Goal: Information Seeking & Learning: Compare options

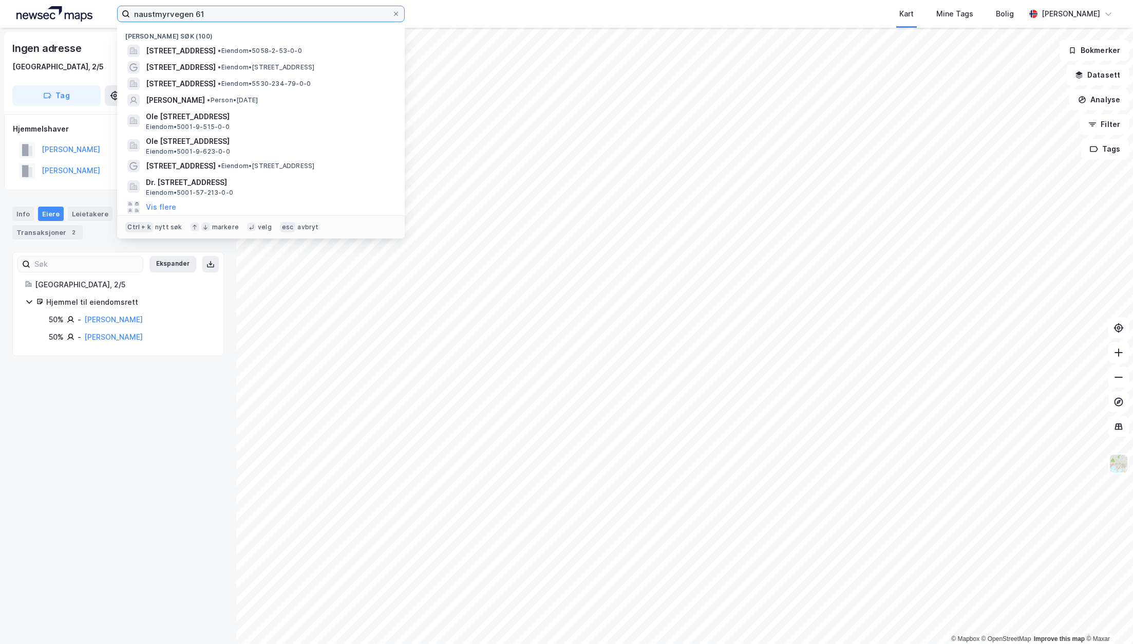
click at [214, 11] on input "naustmyrvegen 61" at bounding box center [261, 13] width 262 height 15
click at [183, 48] on span "[STREET_ADDRESS]" at bounding box center [181, 51] width 70 height 12
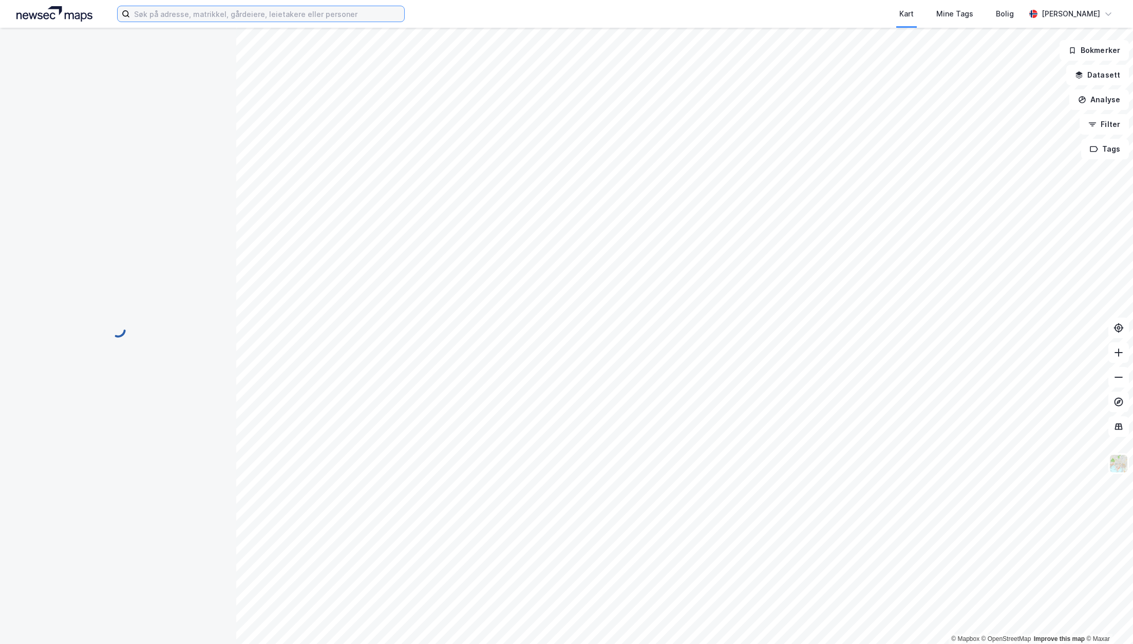
click at [185, 15] on input at bounding box center [267, 13] width 274 height 15
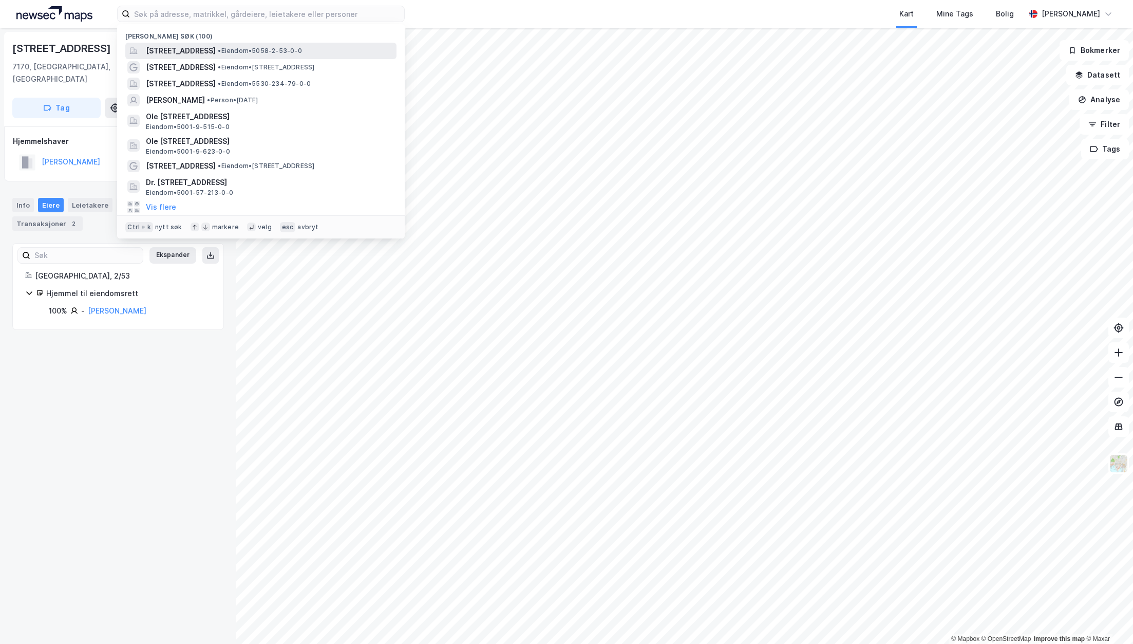
click at [181, 51] on span "[STREET_ADDRESS]" at bounding box center [181, 51] width 70 height 12
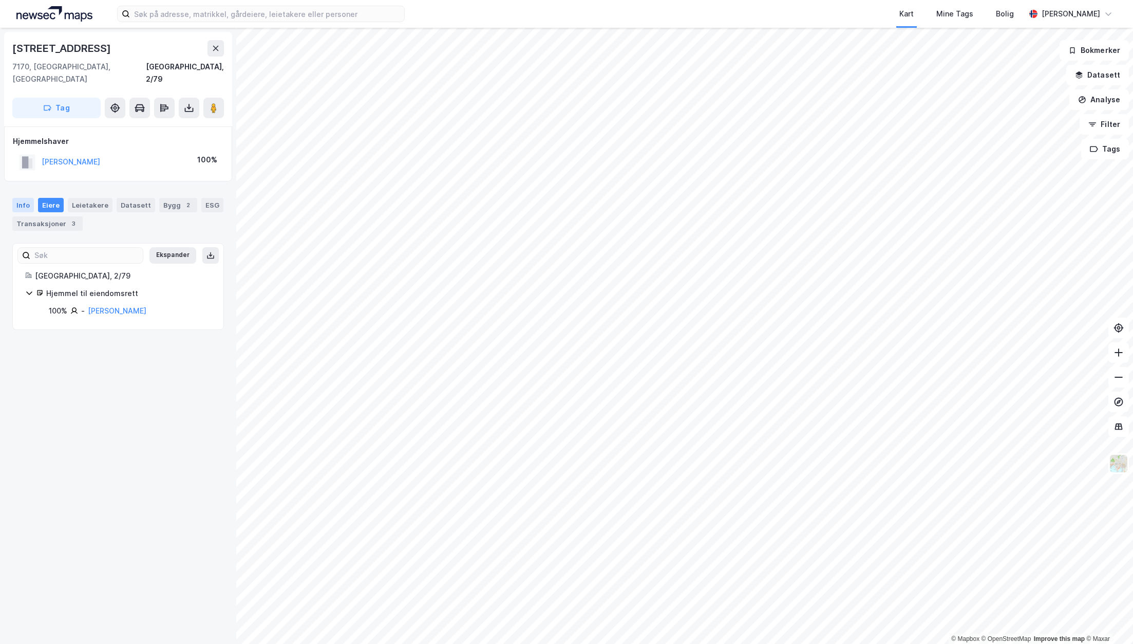
click at [25, 198] on div "Info" at bounding box center [23, 205] width 22 height 14
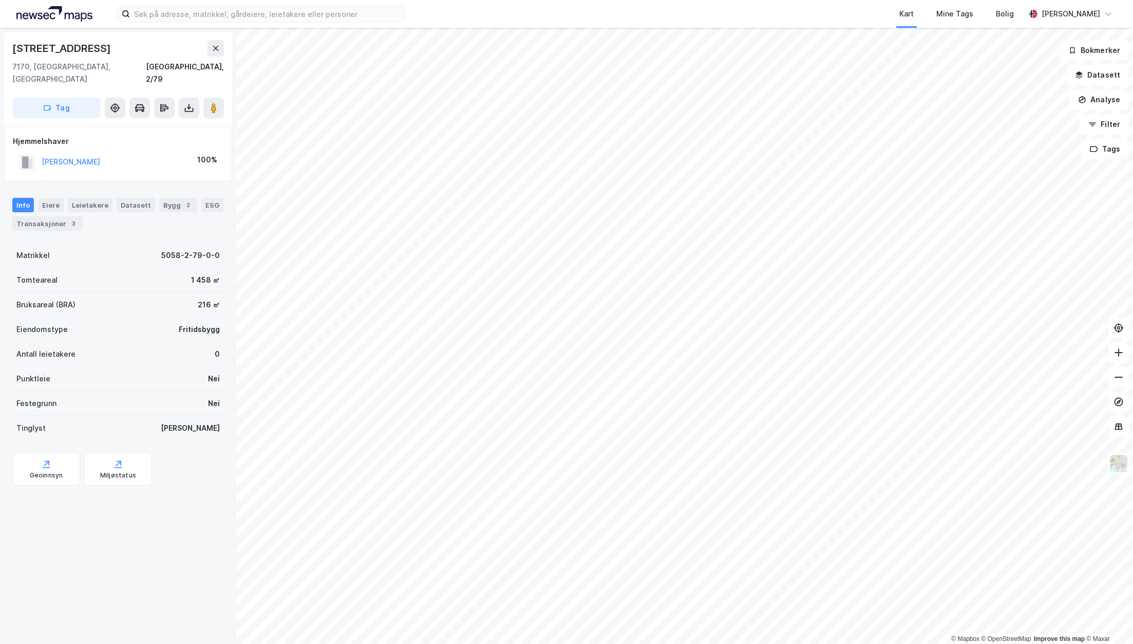
click at [454, 13] on div "Kart Mine Tags Bolig [PERSON_NAME]" at bounding box center [566, 14] width 1133 height 28
click at [213, 45] on icon at bounding box center [216, 48] width 8 height 8
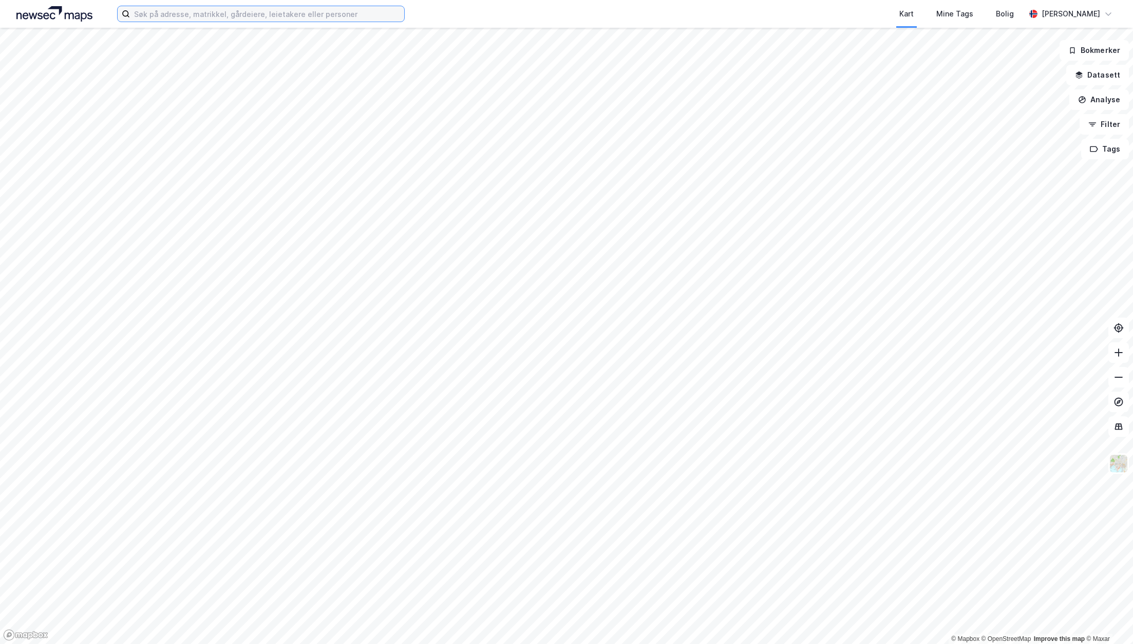
click at [186, 20] on input at bounding box center [267, 13] width 274 height 15
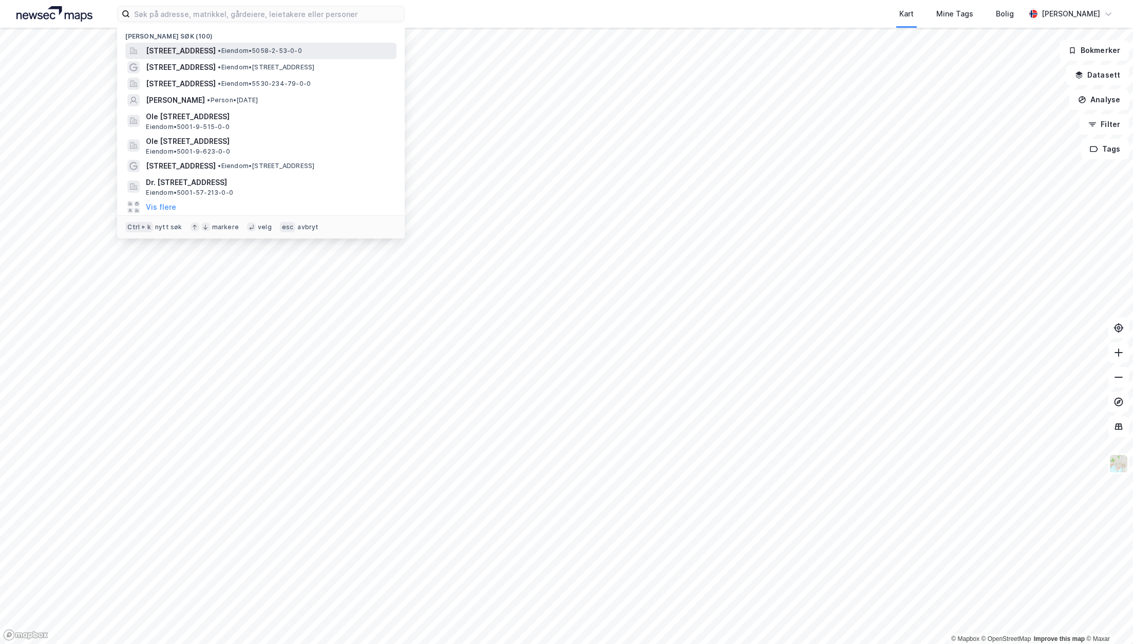
click at [174, 56] on span "[STREET_ADDRESS]" at bounding box center [181, 51] width 70 height 12
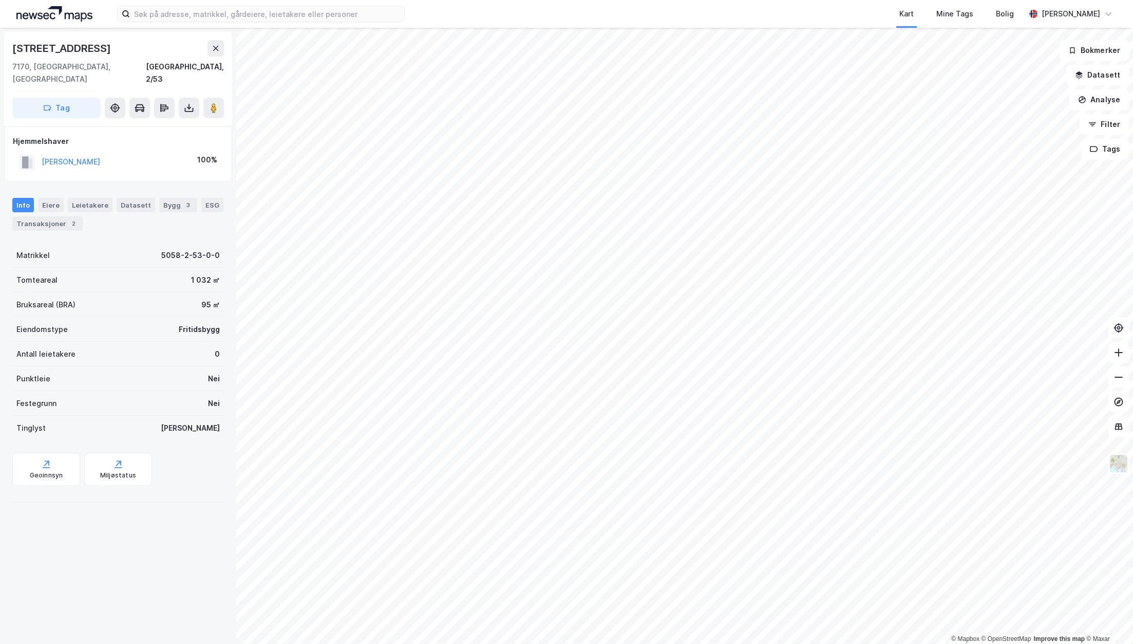
click at [58, 8] on img at bounding box center [54, 13] width 76 height 15
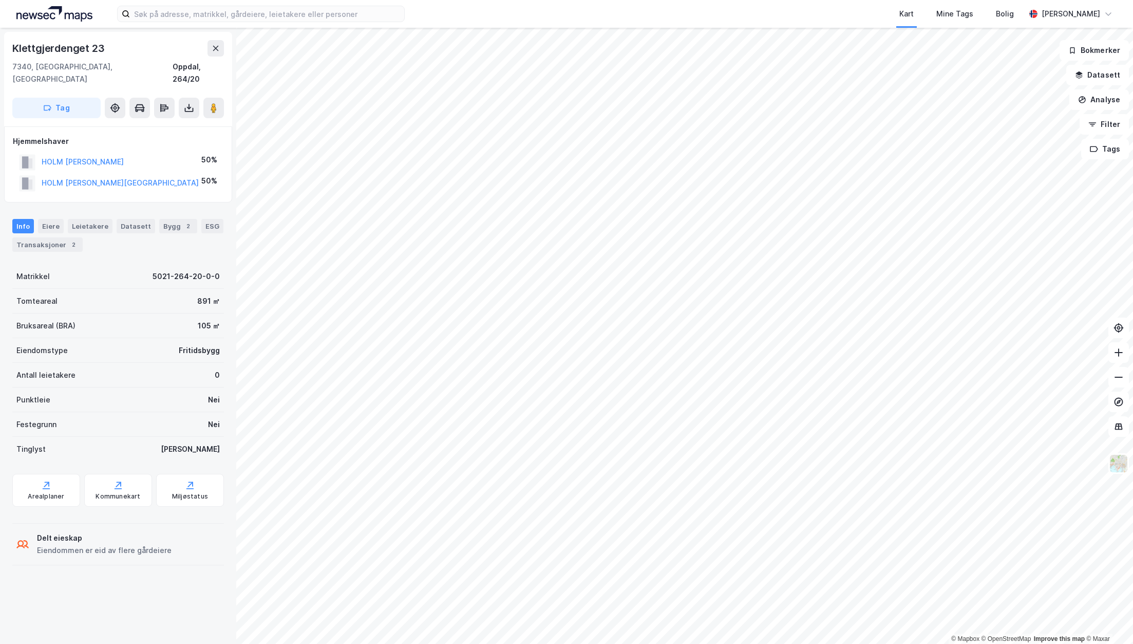
click at [527, 0] on html "Kart Mine Tags Bolig [PERSON_NAME] © Mapbox © OpenStreetMap Improve this map © …" at bounding box center [566, 322] width 1133 height 644
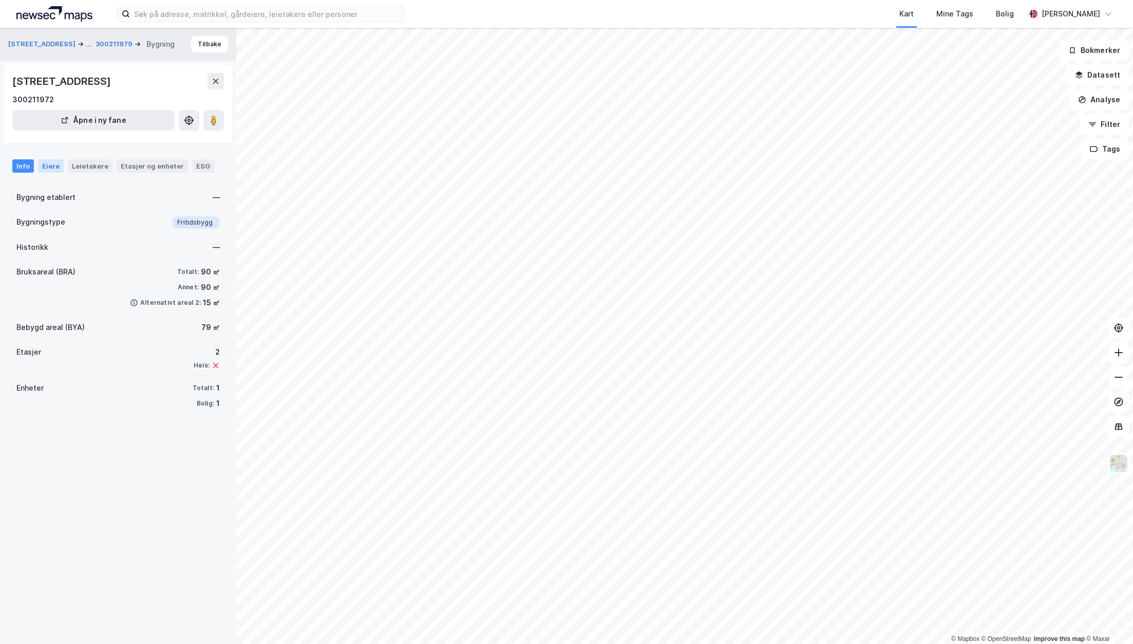
click at [48, 164] on div "Eiere" at bounding box center [51, 165] width 26 height 13
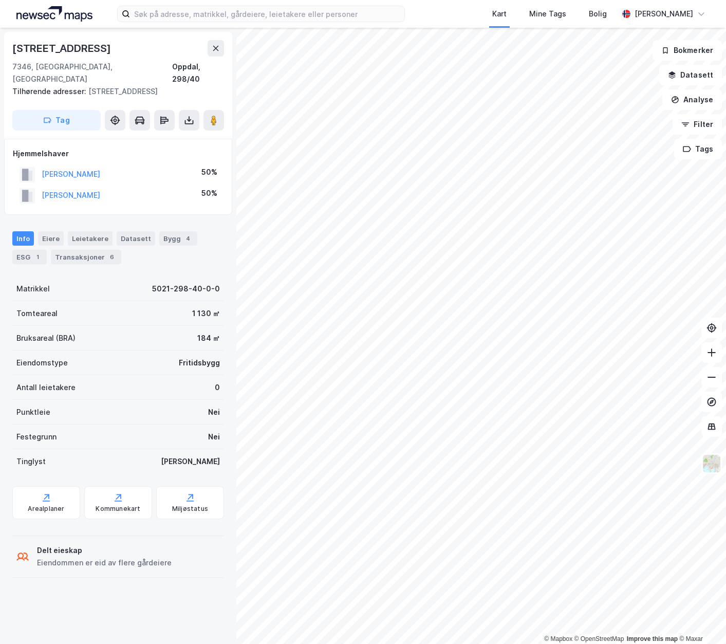
drag, startPoint x: 152, startPoint y: 159, endPoint x: 42, endPoint y: 157, distance: 110.0
click at [42, 164] on div "[PERSON_NAME] 50%" at bounding box center [118, 174] width 211 height 21
copy button "[PERSON_NAME]"
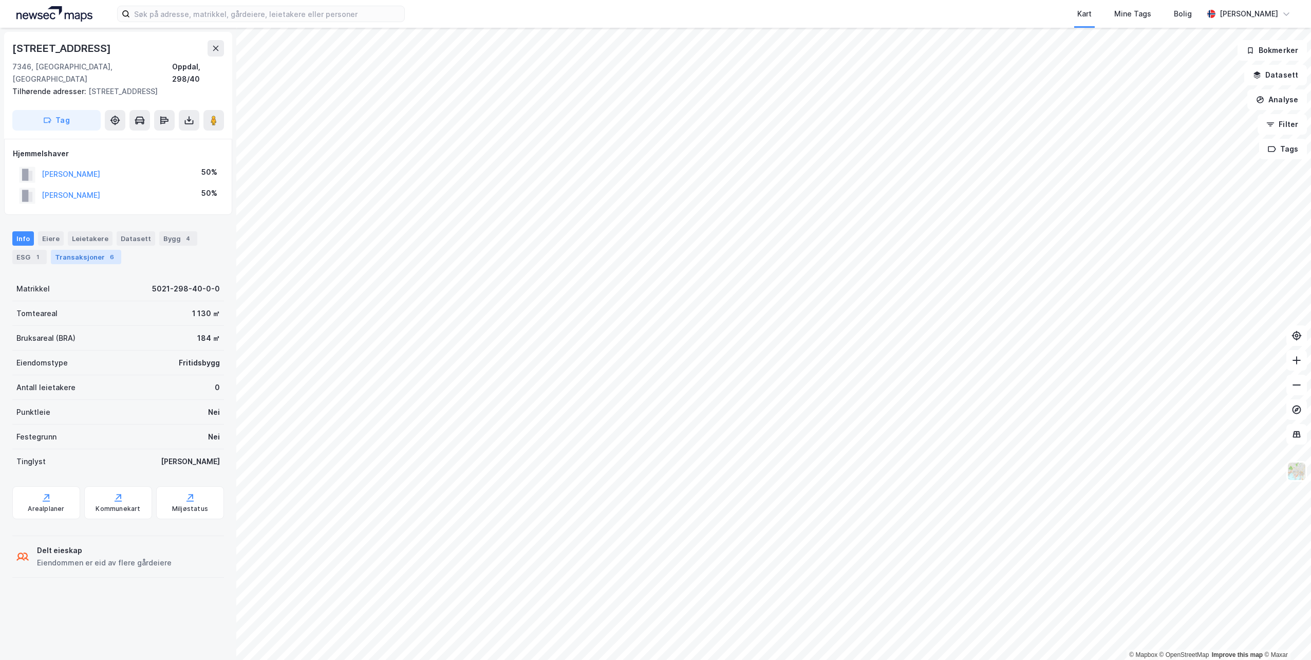
click at [76, 250] on div "Transaksjoner 6" at bounding box center [86, 257] width 70 height 14
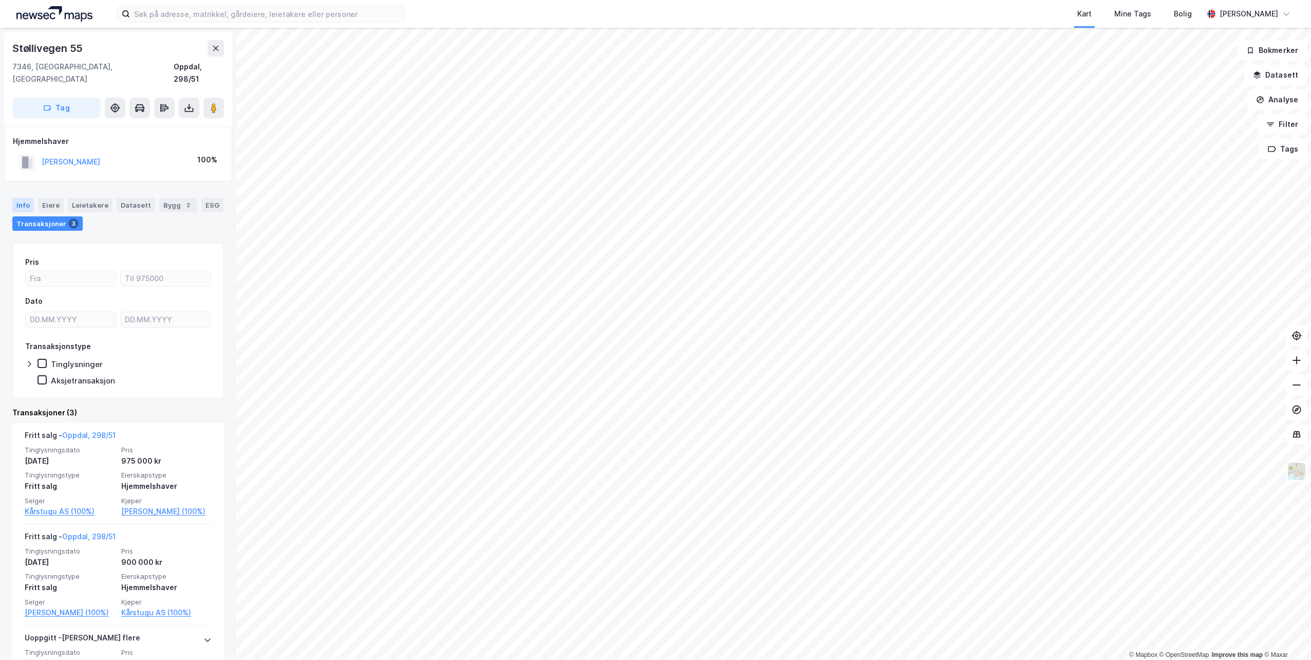
click at [23, 198] on div "Info" at bounding box center [23, 205] width 22 height 14
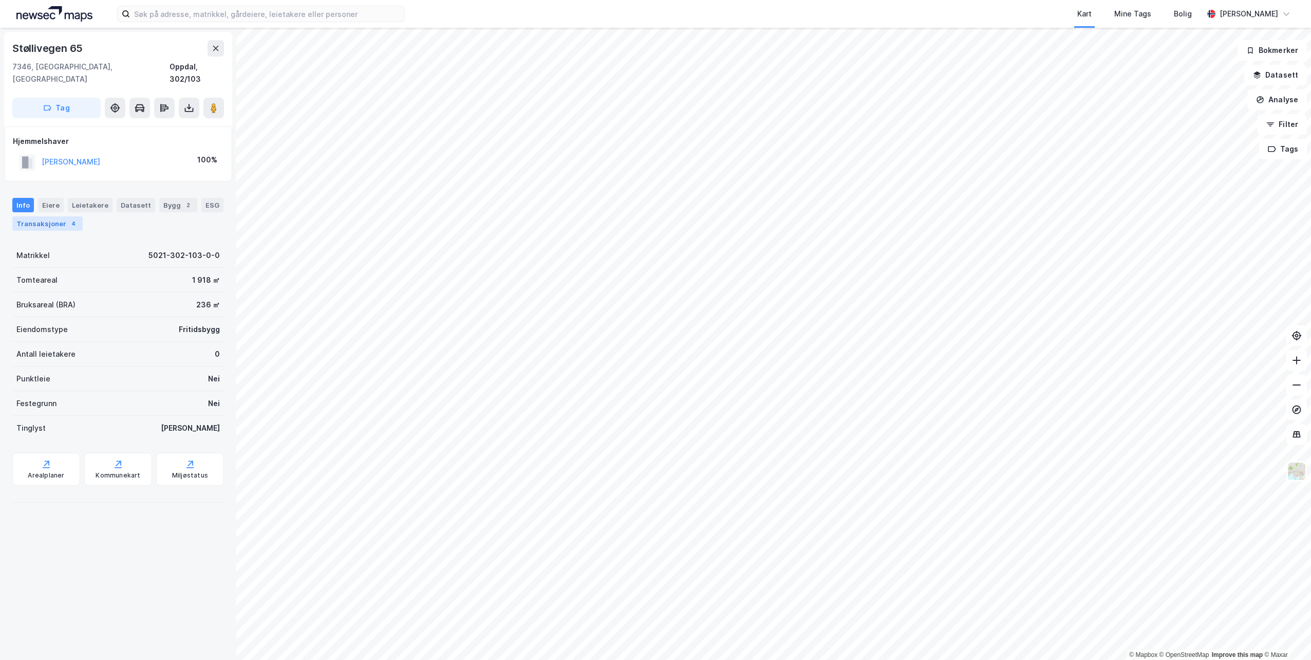
click at [40, 216] on div "Transaksjoner 4" at bounding box center [47, 223] width 70 height 14
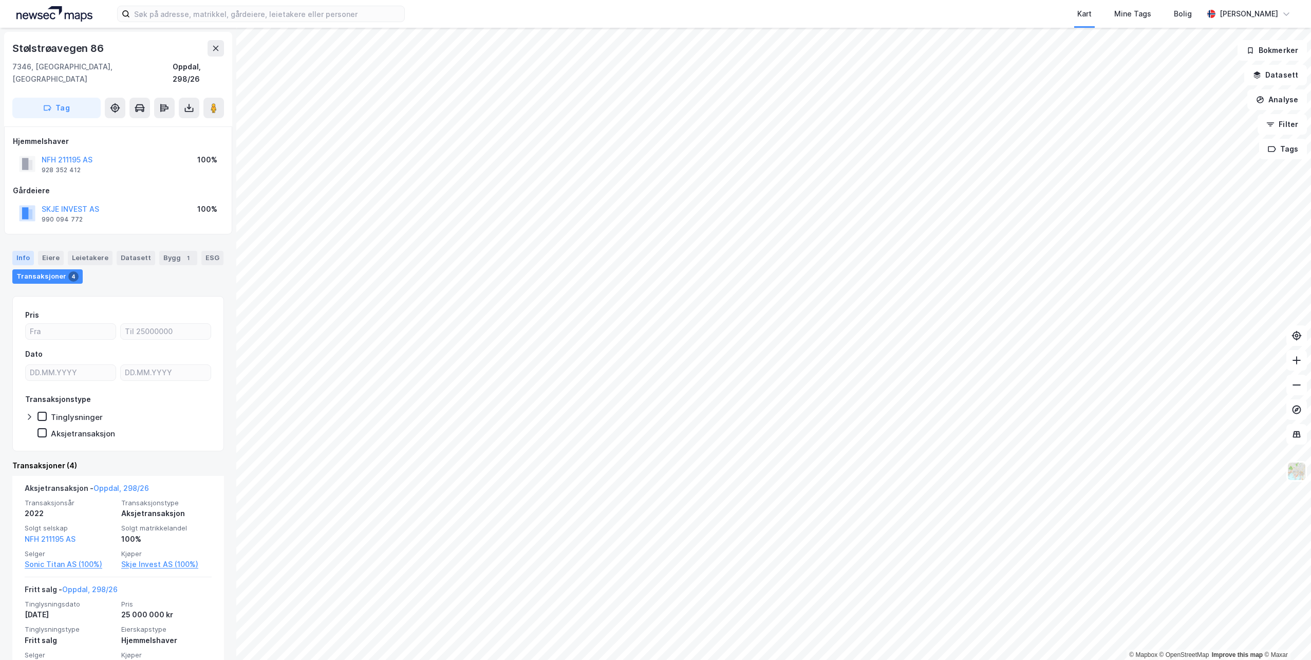
click at [29, 251] on div "Info" at bounding box center [23, 258] width 22 height 14
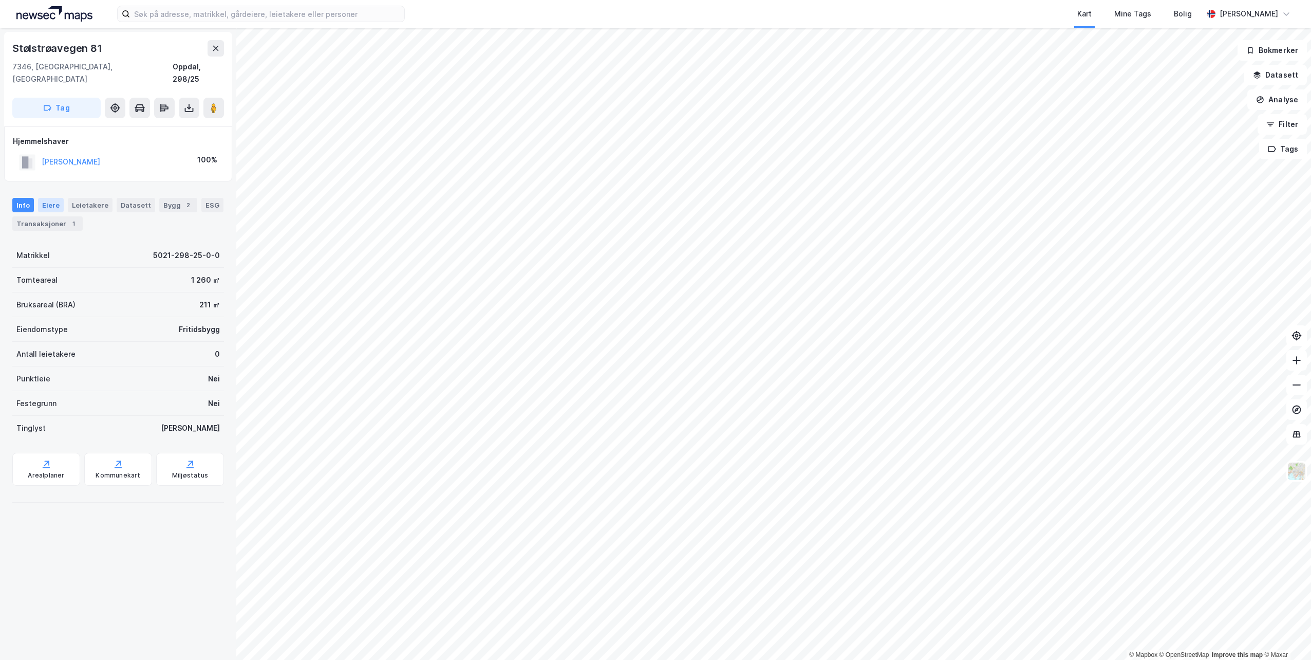
click at [54, 198] on div "Eiere" at bounding box center [51, 205] width 26 height 14
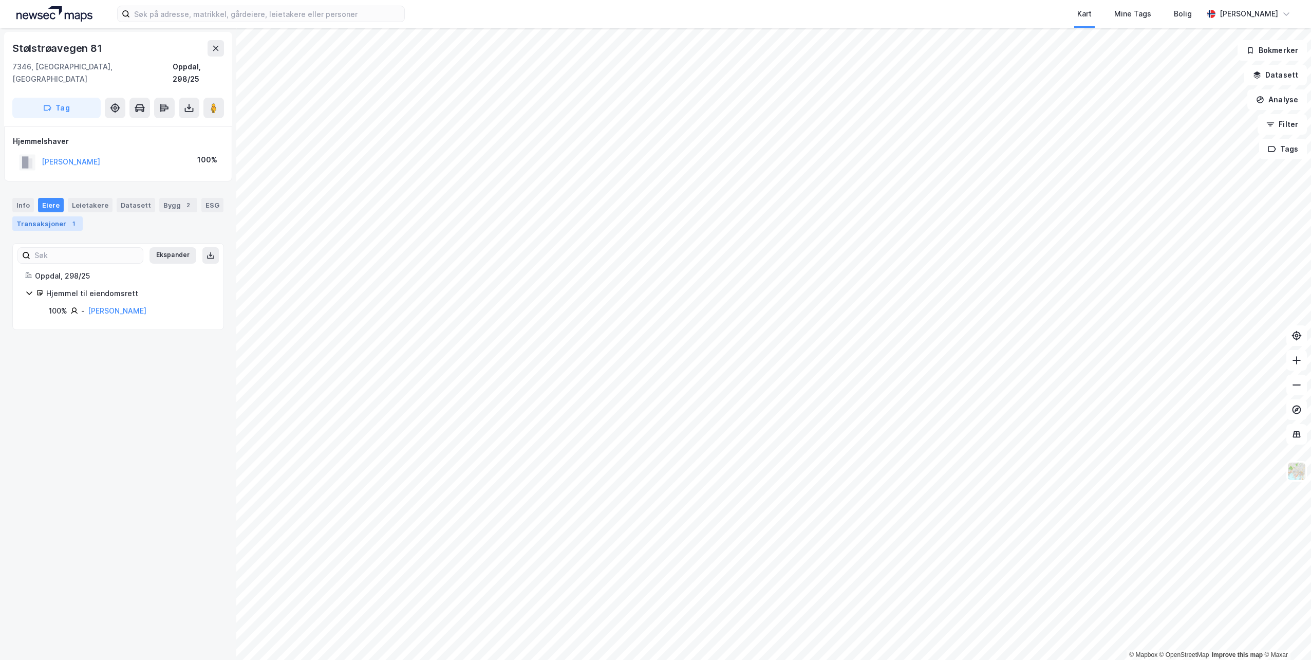
click at [47, 216] on div "Transaksjoner 1" at bounding box center [47, 223] width 70 height 14
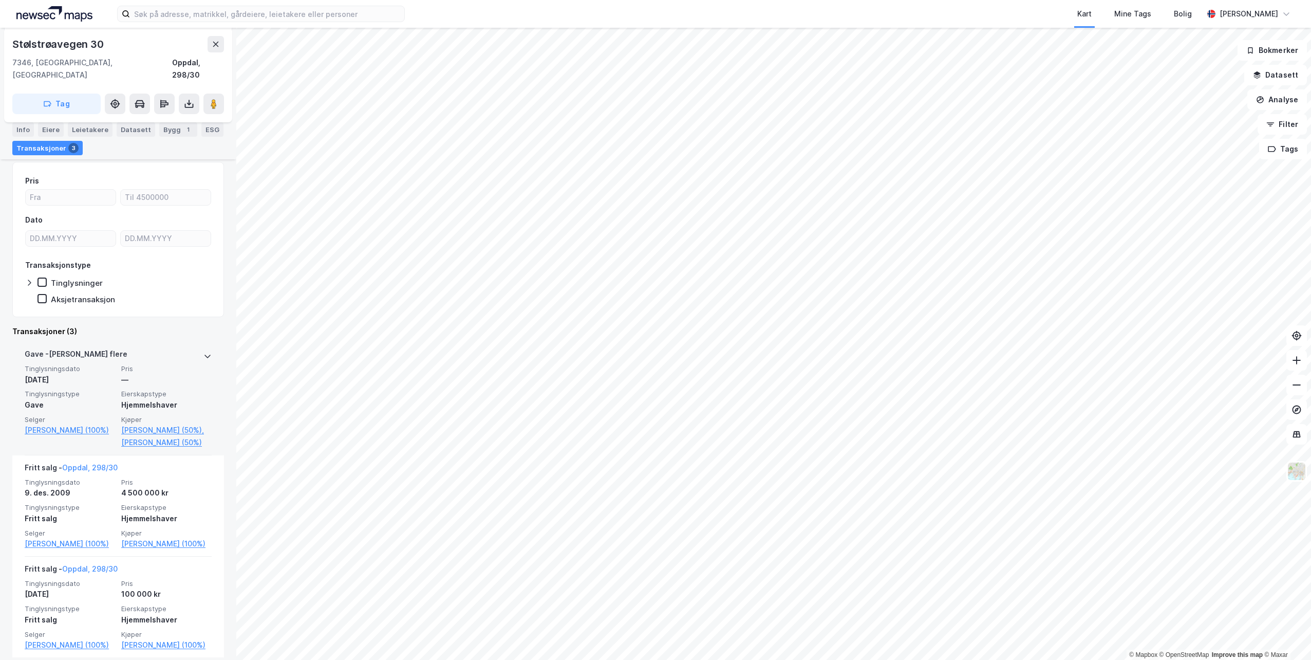
scroll to position [149, 0]
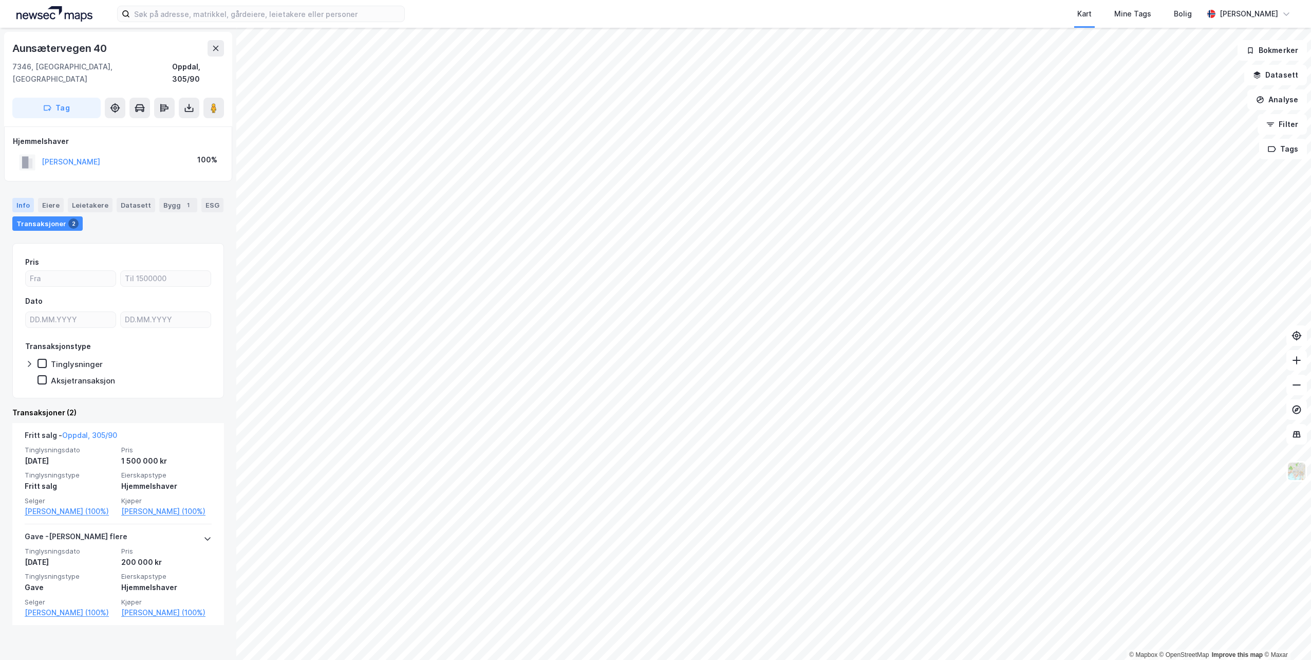
click at [27, 198] on div "Info" at bounding box center [23, 205] width 22 height 14
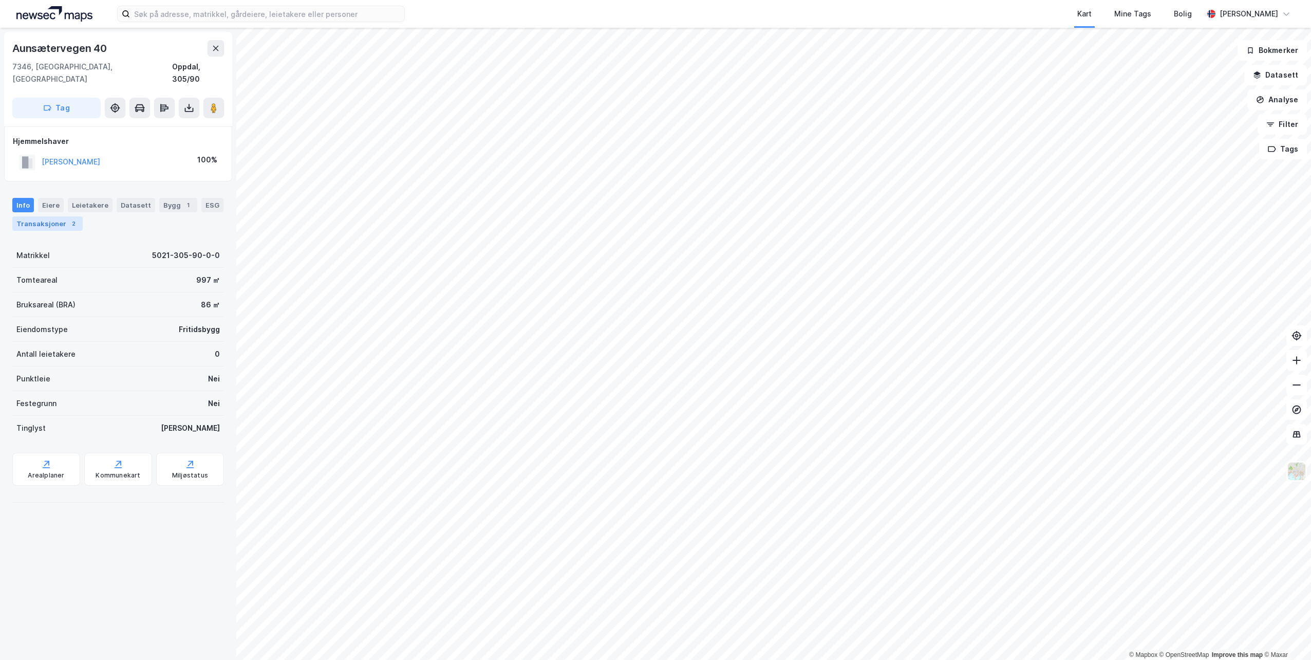
click at [58, 216] on div "Transaksjoner 2" at bounding box center [47, 223] width 70 height 14
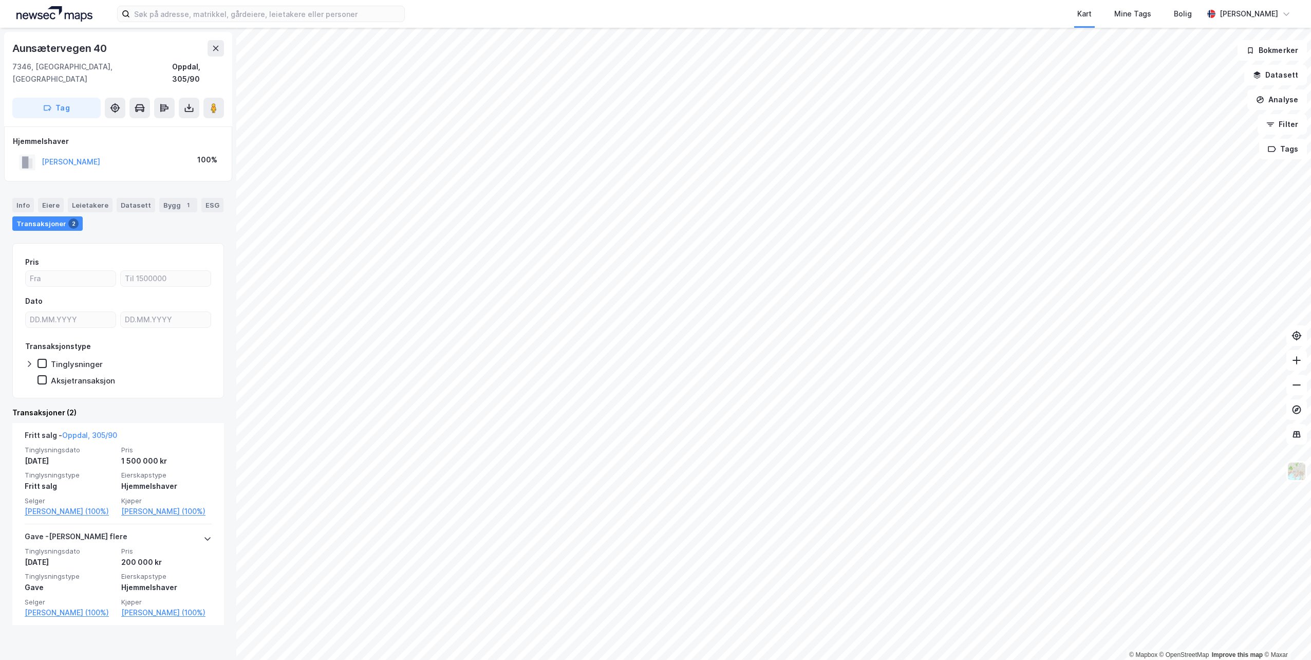
click at [500, 643] on html "Kart Mine Tags Bolig [PERSON_NAME] © Mapbox © OpenStreetMap Improve this map © …" at bounding box center [655, 330] width 1311 height 660
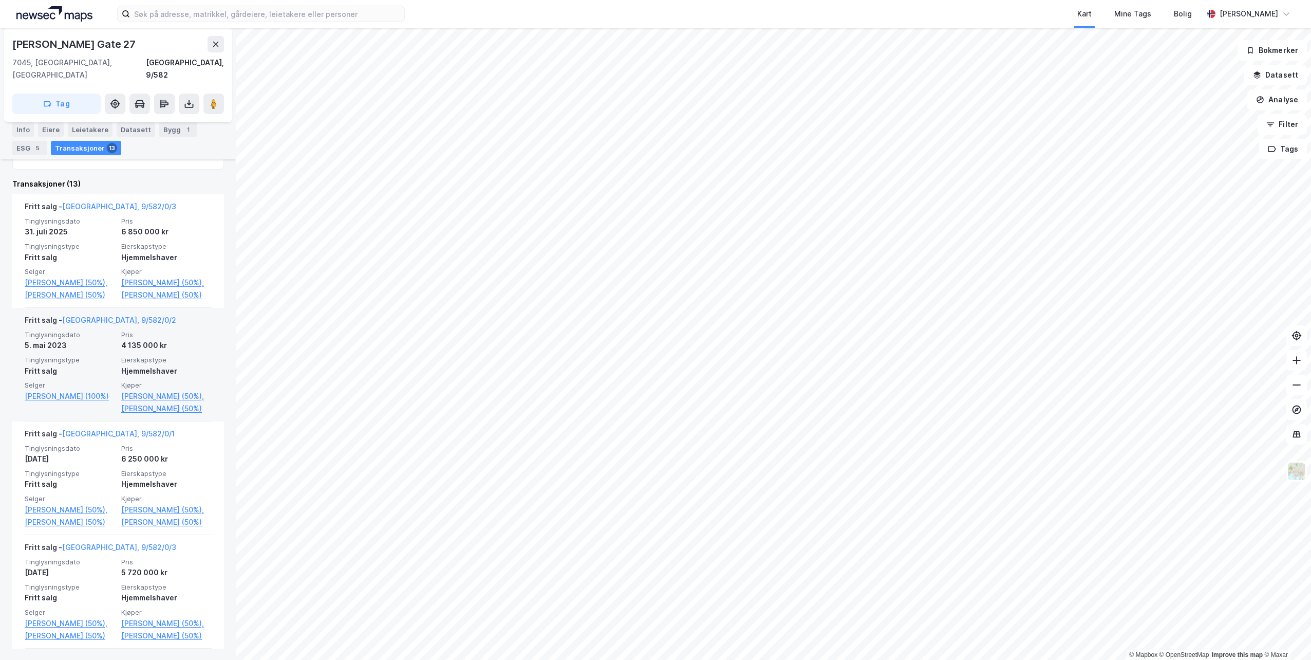
scroll to position [308, 0]
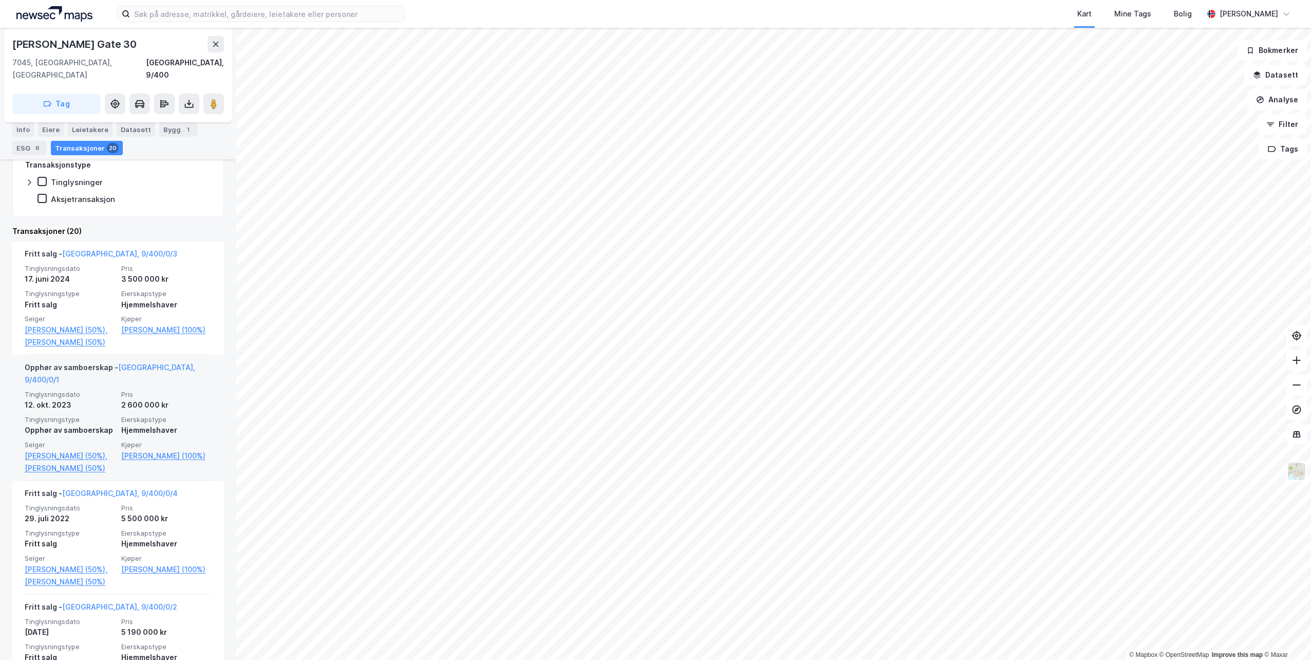
scroll to position [257, 0]
